Goal: Obtain resource: Download file/media

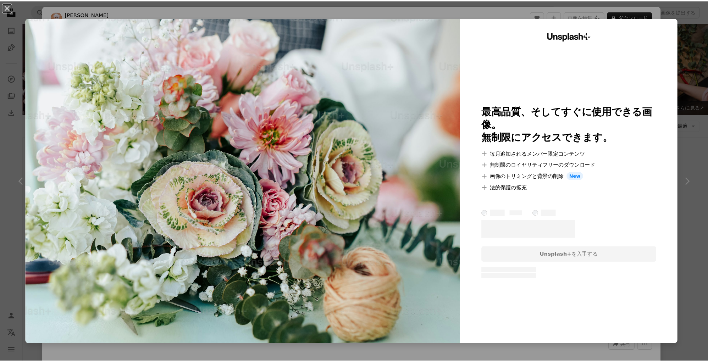
scroll to position [597, 0]
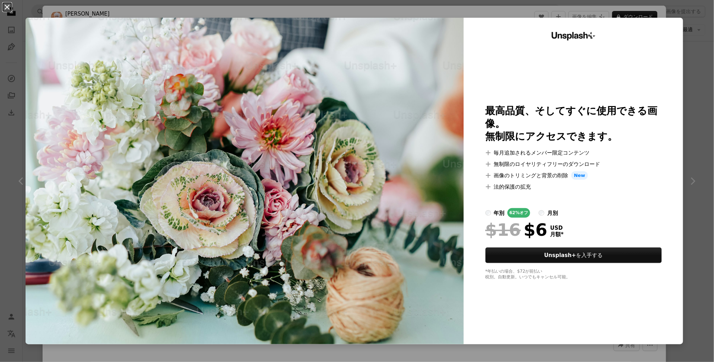
click at [6, 6] on button "An X shape" at bounding box center [7, 7] width 9 height 9
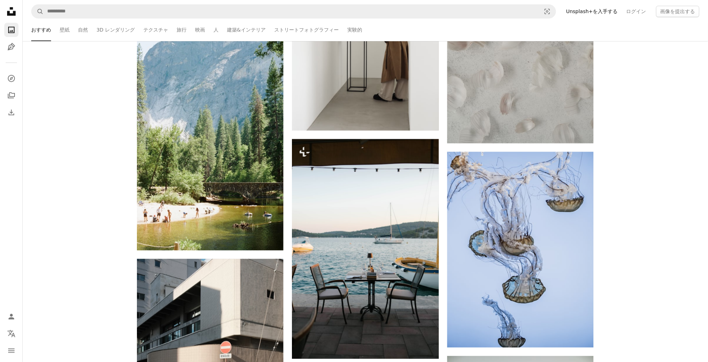
scroll to position [74, 0]
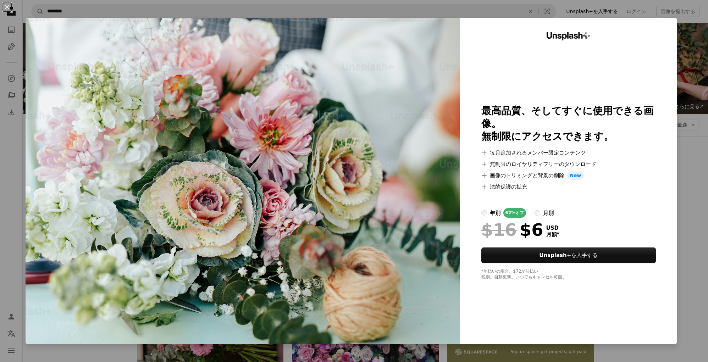
scroll to position [635, 0]
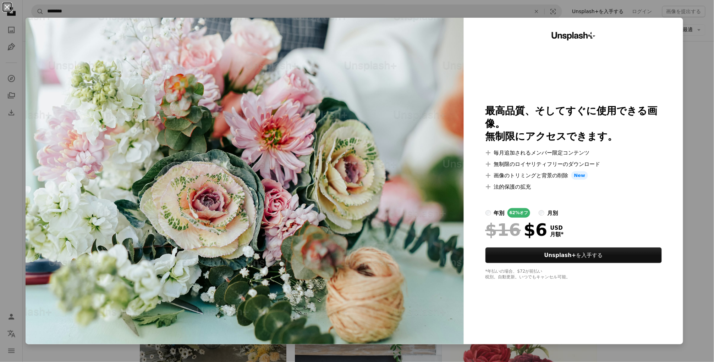
click at [5, 6] on button "An X shape" at bounding box center [7, 7] width 9 height 9
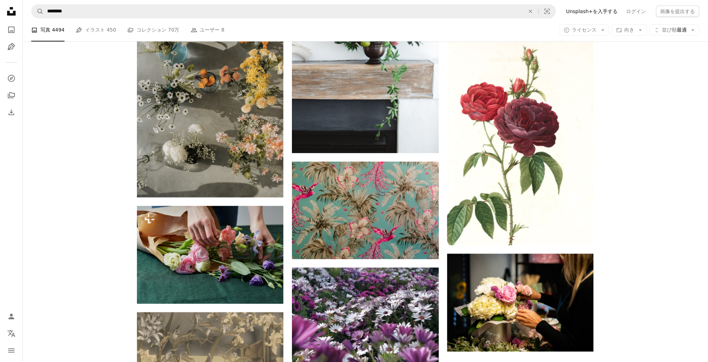
scroll to position [1045, 0]
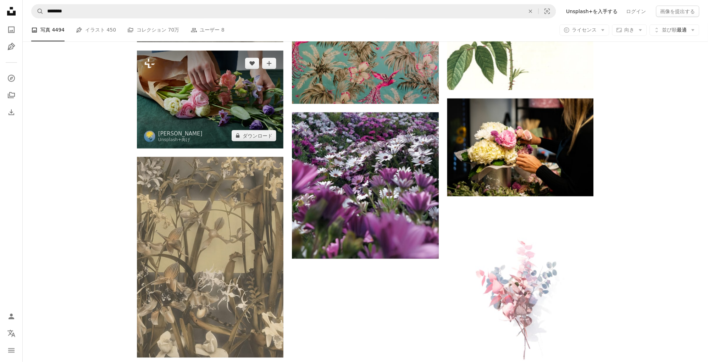
click at [193, 86] on img at bounding box center [210, 100] width 147 height 98
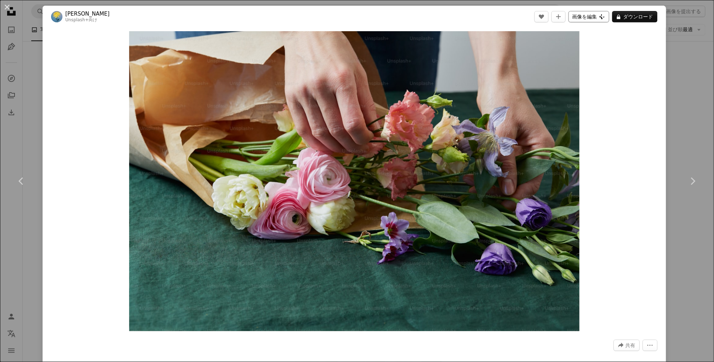
click at [597, 16] on button "画像を編集 Plus sign for Unsplash+" at bounding box center [588, 16] width 41 height 11
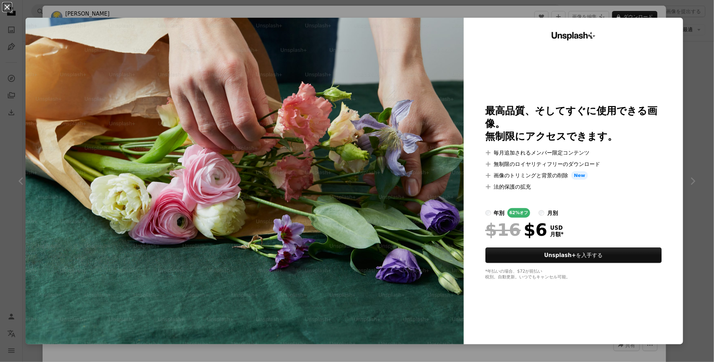
click at [8, 7] on button "An X shape" at bounding box center [7, 7] width 9 height 9
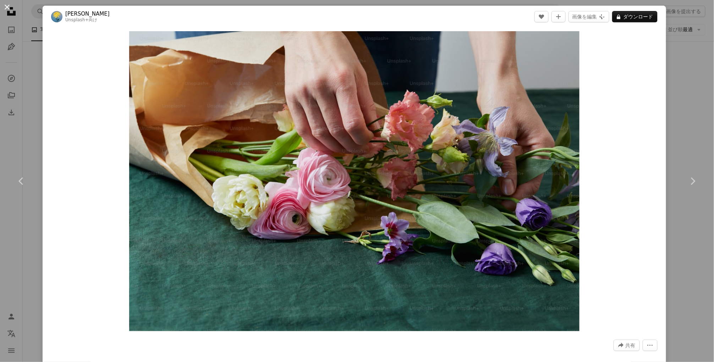
click at [10, 7] on button "An X shape" at bounding box center [7, 7] width 9 height 9
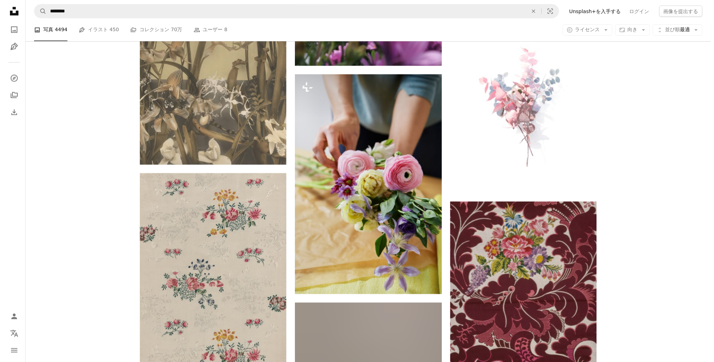
scroll to position [1232, 0]
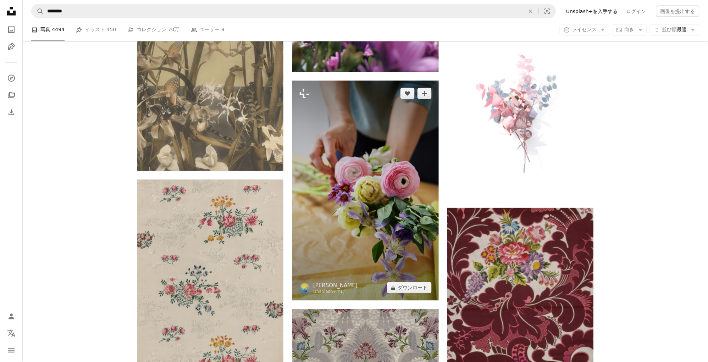
click at [354, 189] on img at bounding box center [365, 191] width 147 height 220
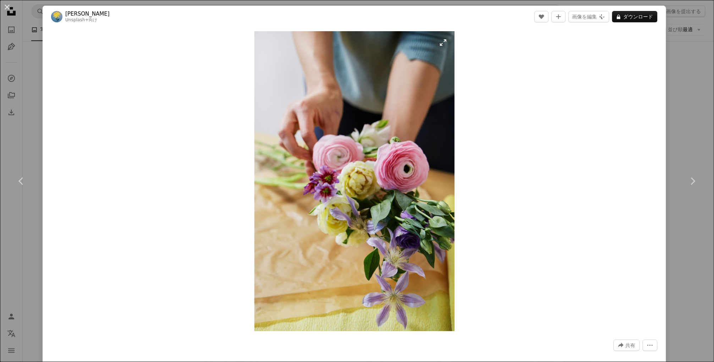
click at [440, 44] on img "この画像でズームインする" at bounding box center [354, 181] width 200 height 300
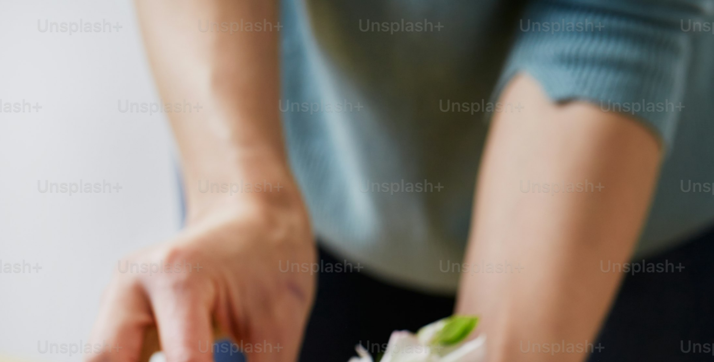
scroll to position [347, 0]
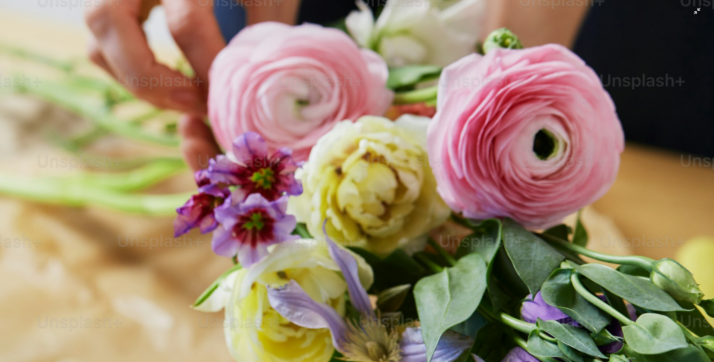
click at [693, 7] on img "この画像でズームアウトする" at bounding box center [357, 189] width 714 height 1072
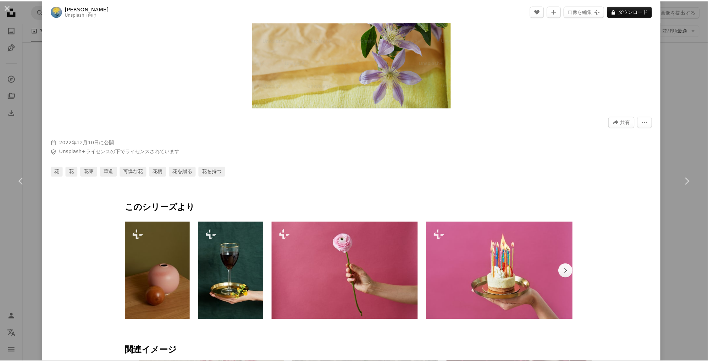
scroll to position [224, 0]
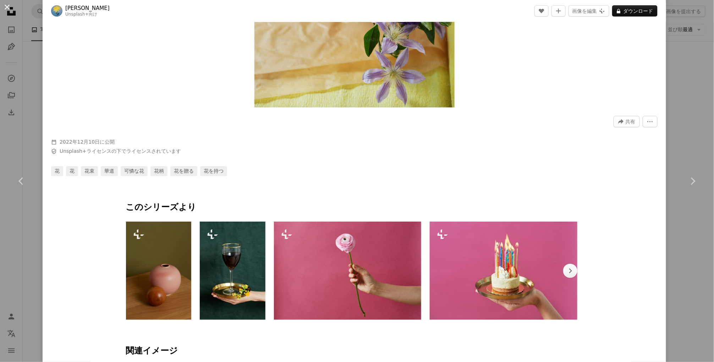
click at [10, 8] on button "An X shape" at bounding box center [7, 7] width 9 height 9
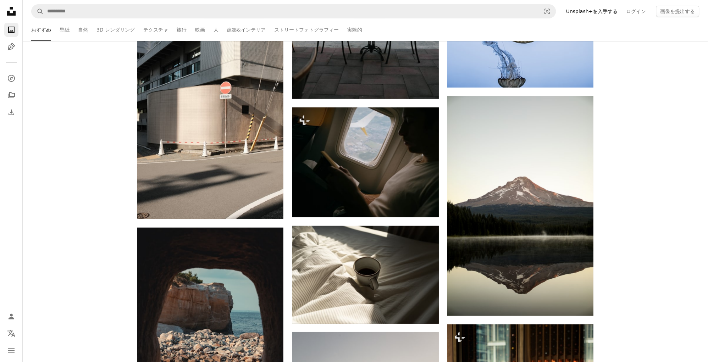
scroll to position [1008, 0]
